Goal: Task Accomplishment & Management: Complete application form

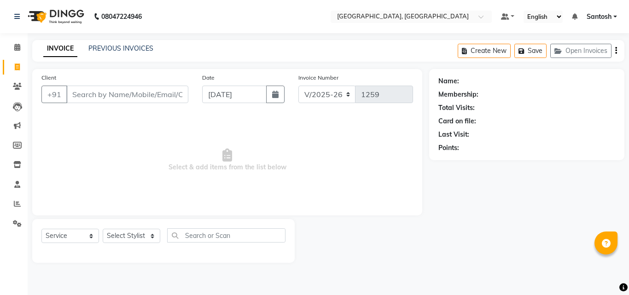
select select "5506"
select select "service"
click at [129, 234] on select "Select Stylist [PERSON_NAME] Manager [PERSON_NAME] [PERSON_NAME] [PERSON_NAME] …" at bounding box center [132, 236] width 58 height 14
select select "87670"
click at [103, 229] on select "Select Stylist [PERSON_NAME] Manager [PERSON_NAME] [PERSON_NAME] [PERSON_NAME] …" at bounding box center [132, 236] width 58 height 14
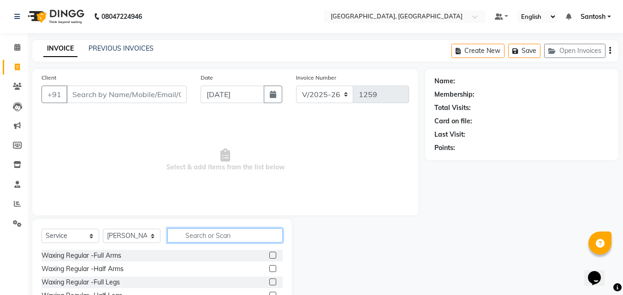
click at [205, 235] on input "text" at bounding box center [224, 236] width 115 height 14
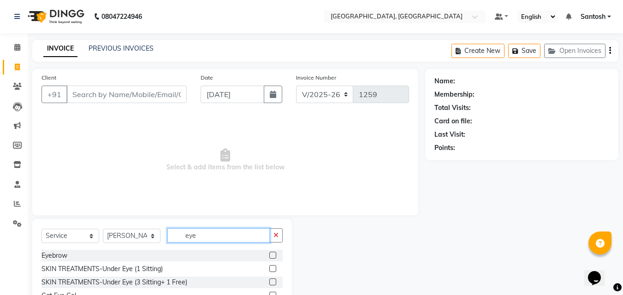
scroll to position [1, 0]
type input "eye"
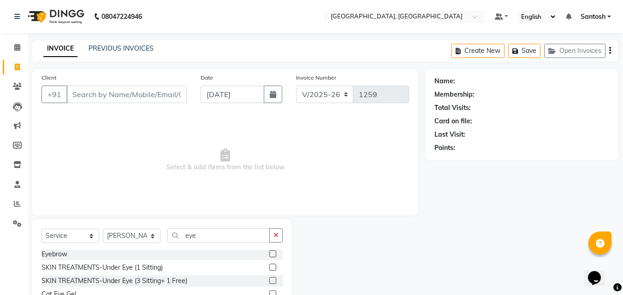
click at [269, 252] on label at bounding box center [272, 254] width 7 height 7
click at [269, 252] on input "checkbox" at bounding box center [272, 255] width 6 height 6
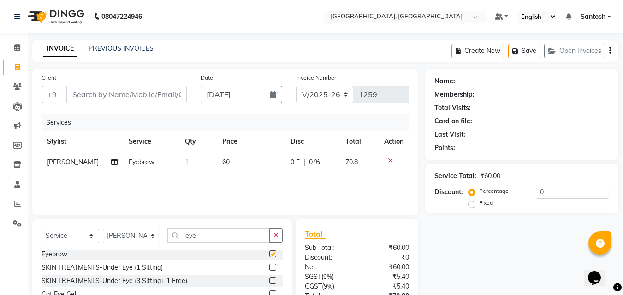
checkbox input "false"
click at [547, 193] on input "0" at bounding box center [571, 192] width 73 height 14
type input "50"
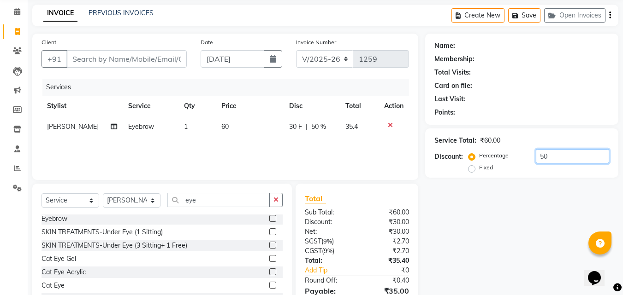
scroll to position [83, 0]
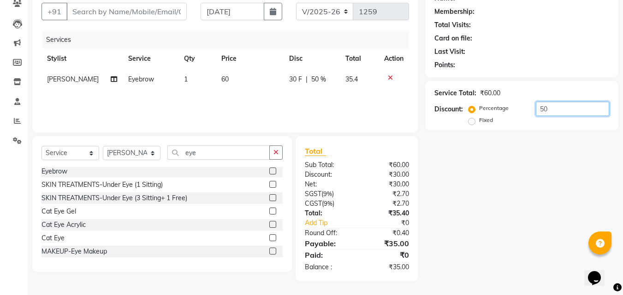
drag, startPoint x: 548, startPoint y: 109, endPoint x: 462, endPoint y: 105, distance: 86.7
click at [462, 105] on div "Discount: Percentage Fixed 50" at bounding box center [521, 114] width 175 height 25
type input "0"
type input "8"
click at [282, 156] on button "button" at bounding box center [275, 153] width 13 height 14
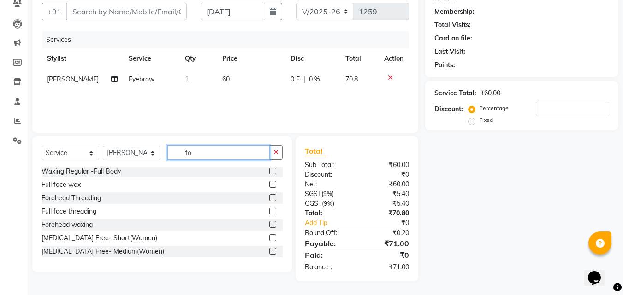
scroll to position [0, 0]
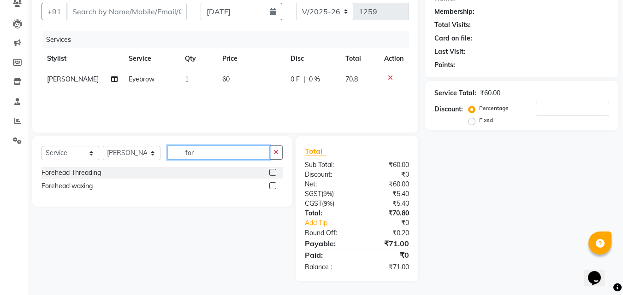
type input "for"
click at [270, 172] on label at bounding box center [272, 172] width 7 height 7
click at [270, 172] on input "checkbox" at bounding box center [272, 173] width 6 height 6
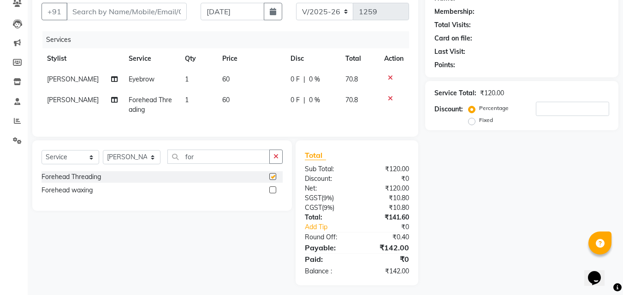
checkbox input "false"
click at [144, 9] on input "Client" at bounding box center [126, 12] width 120 height 18
type input "8"
type input "0"
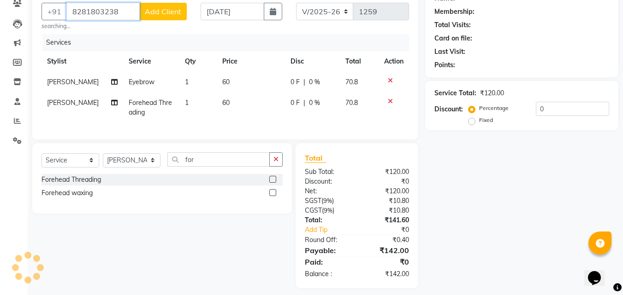
type input "8281803238"
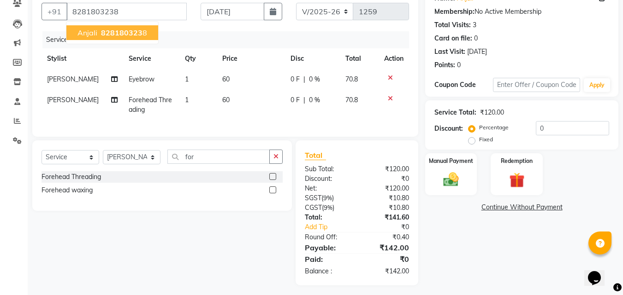
click at [129, 32] on span "828180323" at bounding box center [121, 32] width 41 height 9
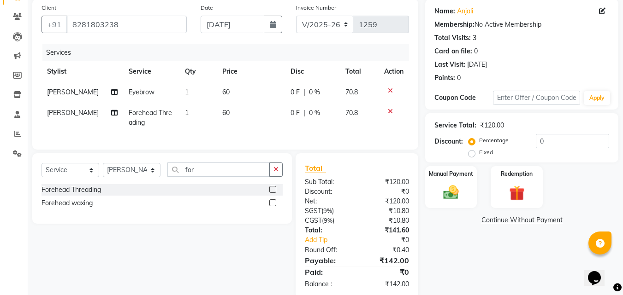
scroll to position [94, 0]
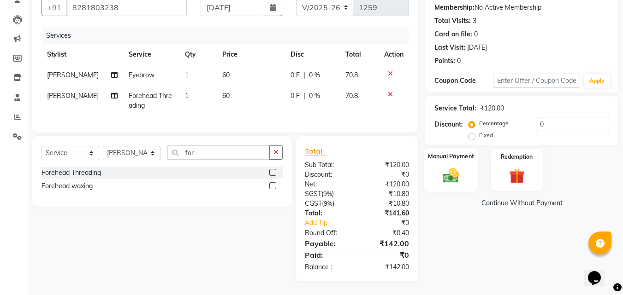
click at [472, 161] on div "Manual Payment" at bounding box center [451, 170] width 54 height 44
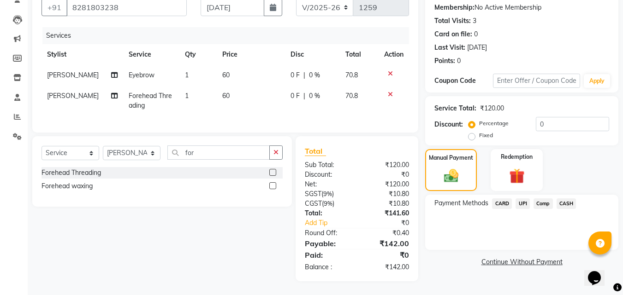
click at [521, 199] on span "UPI" at bounding box center [522, 204] width 14 height 11
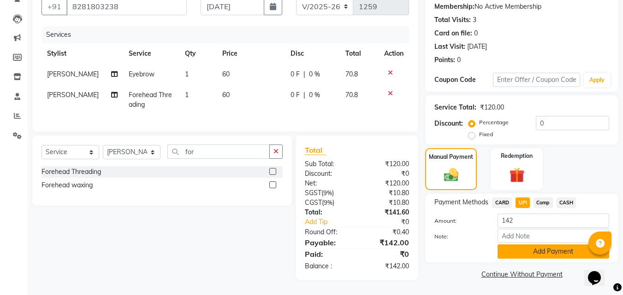
click at [523, 245] on button "Add Payment" at bounding box center [553, 252] width 112 height 14
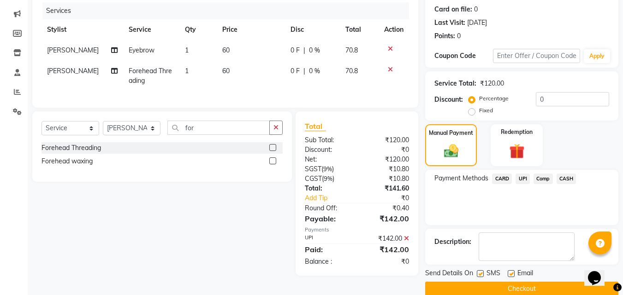
scroll to position [127, 0]
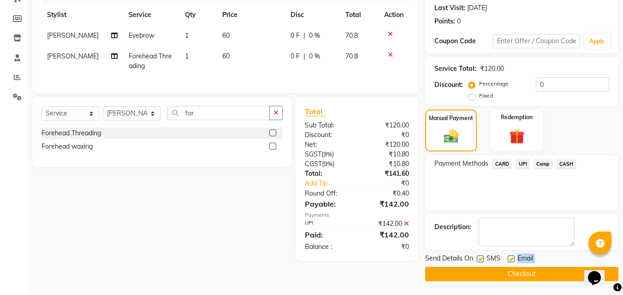
drag, startPoint x: 509, startPoint y: 258, endPoint x: 503, endPoint y: 281, distance: 23.8
click at [503, 280] on div "Send Details On SMS Email Checkout" at bounding box center [521, 268] width 193 height 28
click at [511, 258] on label at bounding box center [510, 259] width 7 height 7
click at [511, 258] on input "checkbox" at bounding box center [510, 260] width 6 height 6
checkbox input "false"
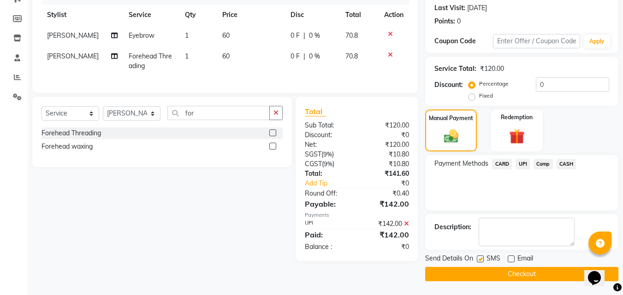
click at [513, 274] on button "Checkout" at bounding box center [521, 274] width 193 height 14
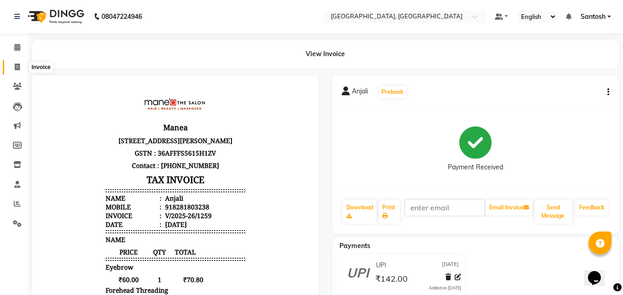
click at [20, 68] on span at bounding box center [17, 67] width 16 height 11
select select "service"
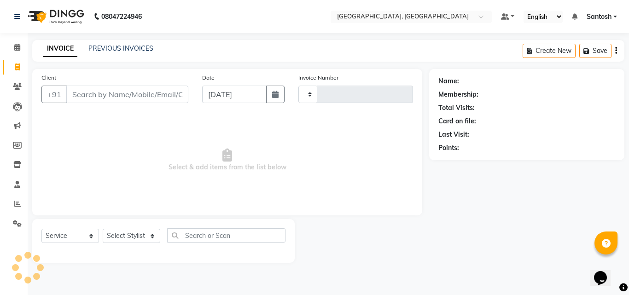
type input "1260"
select select "5506"
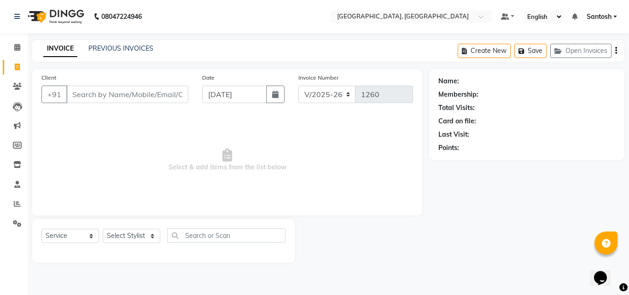
click at [112, 43] on div "INVOICE PREVIOUS INVOICES Create New Save Open Invoices" at bounding box center [328, 51] width 593 height 22
click at [116, 47] on link "PREVIOUS INVOICES" at bounding box center [120, 48] width 65 height 8
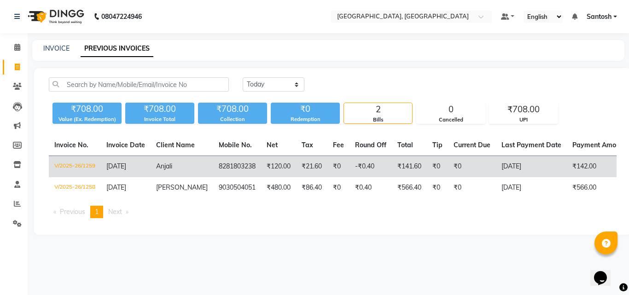
click at [329, 164] on td "₹0" at bounding box center [339, 167] width 22 height 22
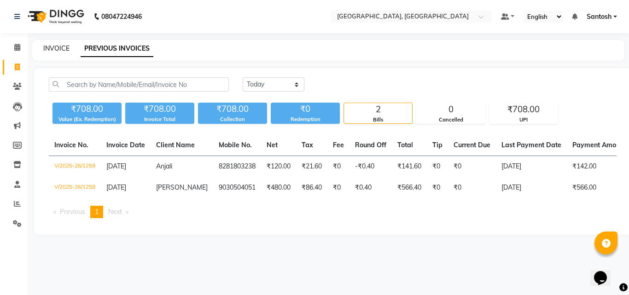
click at [63, 50] on link "INVOICE" at bounding box center [56, 48] width 26 height 8
select select "5506"
select select "service"
